Goal: Communication & Community: Answer question/provide support

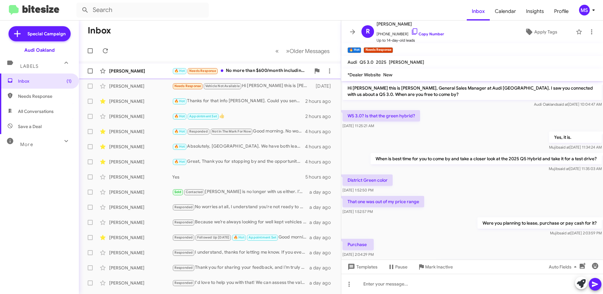
scroll to position [9, 0]
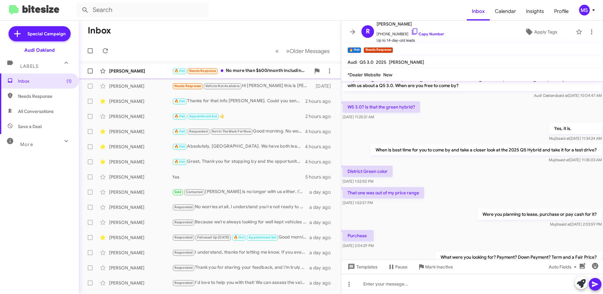
click at [155, 67] on div "[PERSON_NAME] 🔥 Hot Needs Response No more than $600/month including warranty 2…" at bounding box center [210, 71] width 252 height 13
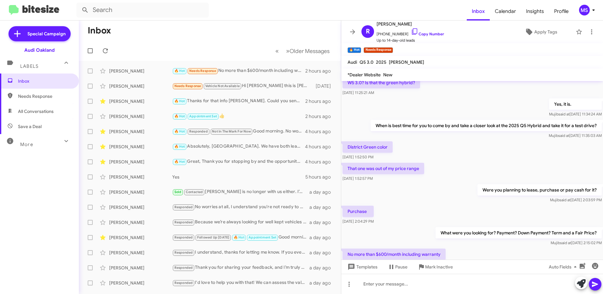
scroll to position [58, 0]
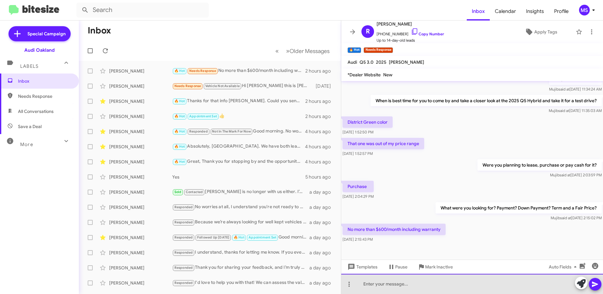
click at [426, 284] on div at bounding box center [472, 284] width 262 height 20
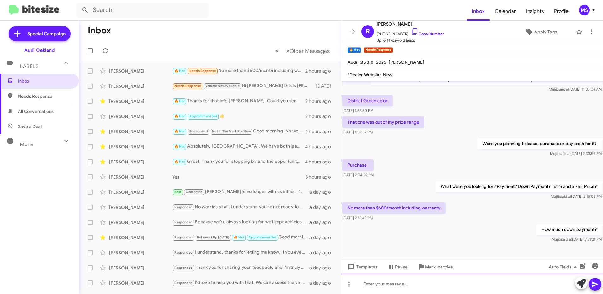
scroll to position [81, 0]
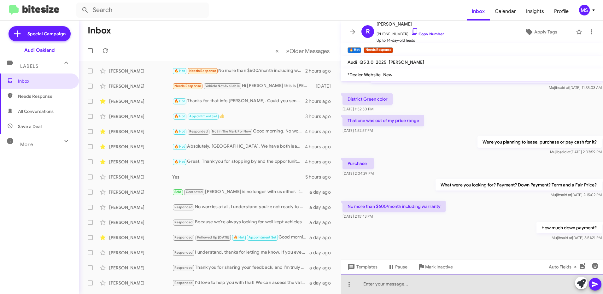
click at [444, 285] on div at bounding box center [472, 284] width 262 height 20
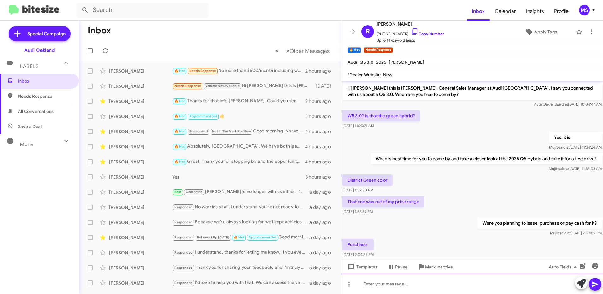
scroll to position [104, 0]
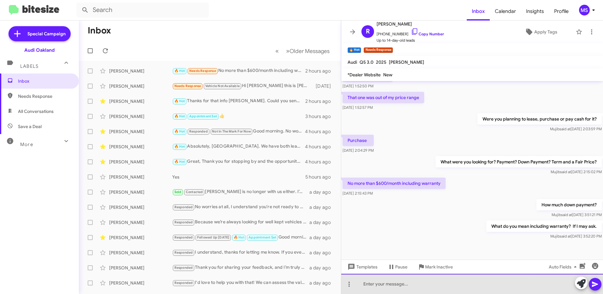
click at [409, 285] on div at bounding box center [472, 284] width 262 height 20
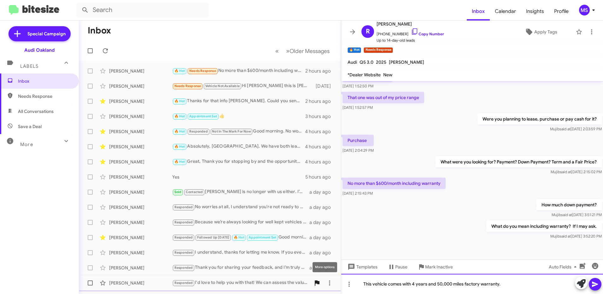
drag, startPoint x: 508, startPoint y: 285, endPoint x: 312, endPoint y: 281, distance: 195.2
click at [312, 281] on div "Inbox « Previous » Next Older Messages [PERSON_NAME] 🔥 Hot Needs Response No mo…" at bounding box center [341, 156] width 524 height 273
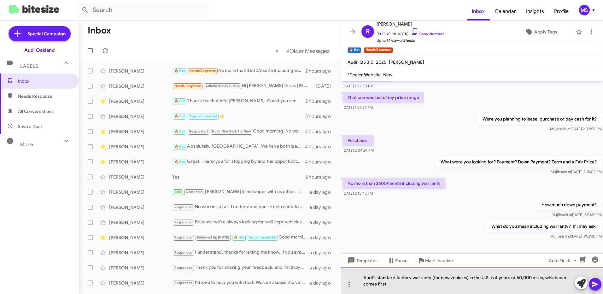
click at [489, 276] on div "Audi’s standard factory warranty (for new vehicles) in the U.S. is 4 years or 5…" at bounding box center [472, 280] width 262 height 26
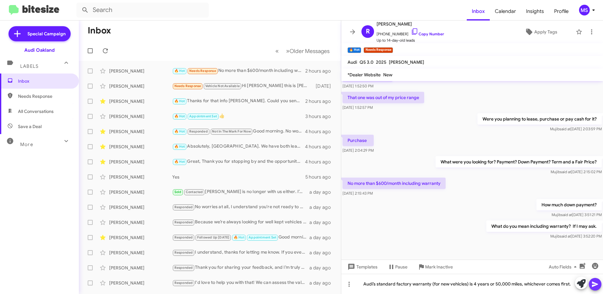
click at [592, 283] on icon at bounding box center [595, 284] width 6 height 5
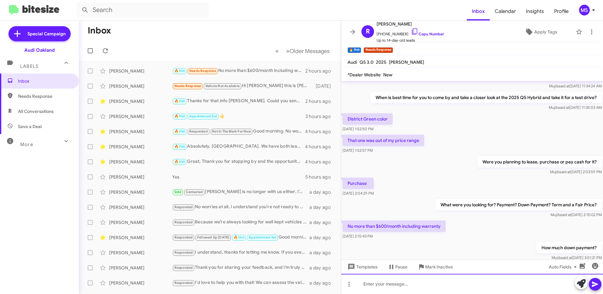
scroll to position [127, 0]
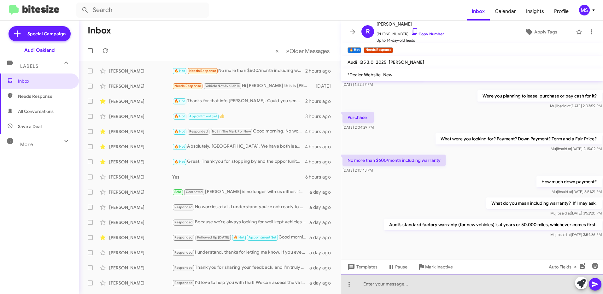
click at [419, 283] on div at bounding box center [472, 284] width 262 height 20
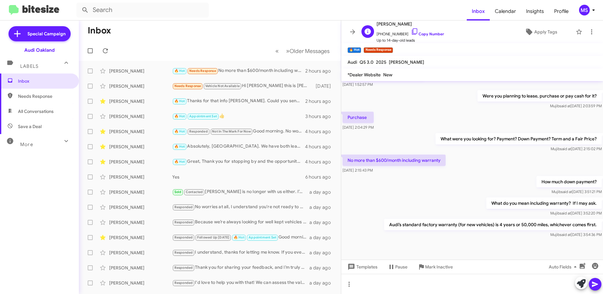
click at [422, 31] on span "[PHONE_NUMBER] Copy Number" at bounding box center [409, 32] width 67 height 9
click at [430, 34] on link "Copy Number" at bounding box center [427, 34] width 33 height 5
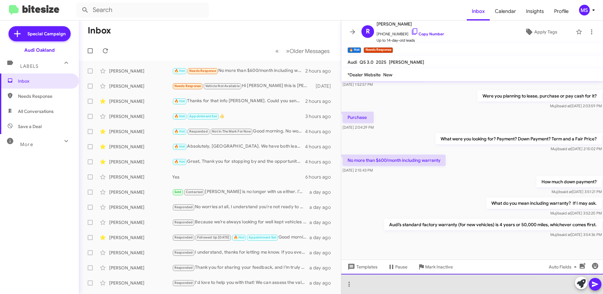
click at [448, 285] on div at bounding box center [472, 284] width 262 height 20
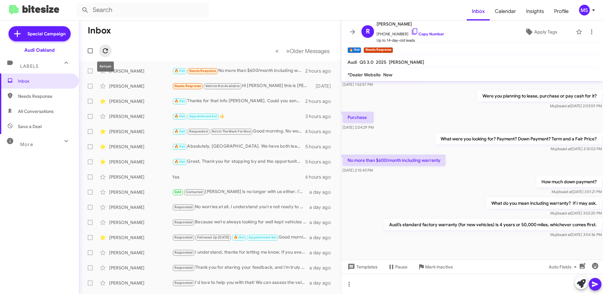
click at [108, 52] on icon at bounding box center [106, 51] width 8 height 8
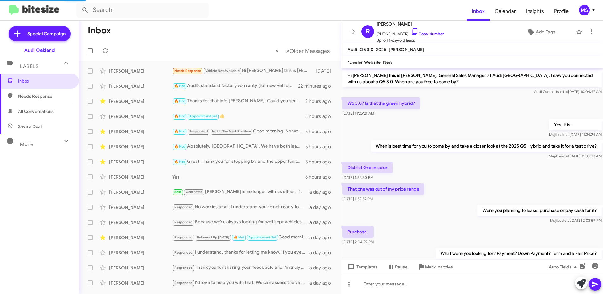
scroll to position [114, 0]
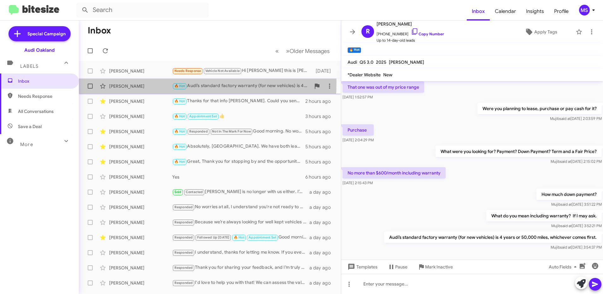
click at [140, 82] on div "Rasheedah Polk 🔥 Hot Audi’s standard factory warranty (for new vehicles) is 4 y…" at bounding box center [210, 86] width 252 height 13
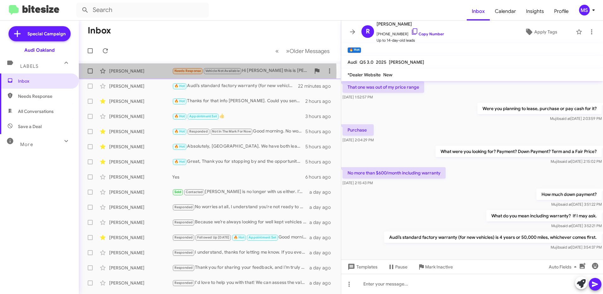
click at [144, 73] on div "[PERSON_NAME]" at bounding box center [140, 71] width 63 height 6
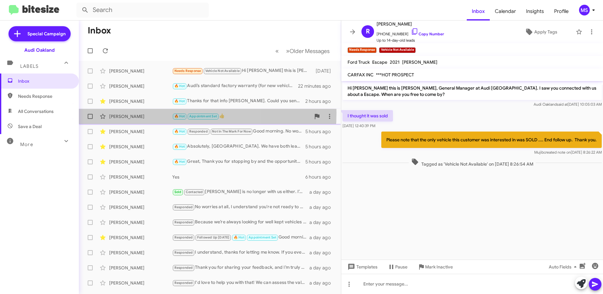
click at [138, 113] on div "Jun Mochizuki 🔥 Hot Appointment Set 👍 3 hours ago" at bounding box center [210, 116] width 252 height 13
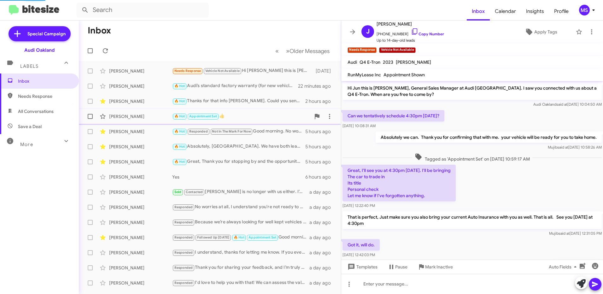
scroll to position [34, 0]
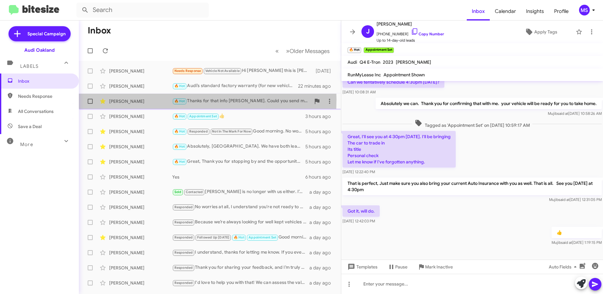
click at [141, 99] on div "[PERSON_NAME]" at bounding box center [140, 101] width 63 height 6
